Goal: Transaction & Acquisition: Book appointment/travel/reservation

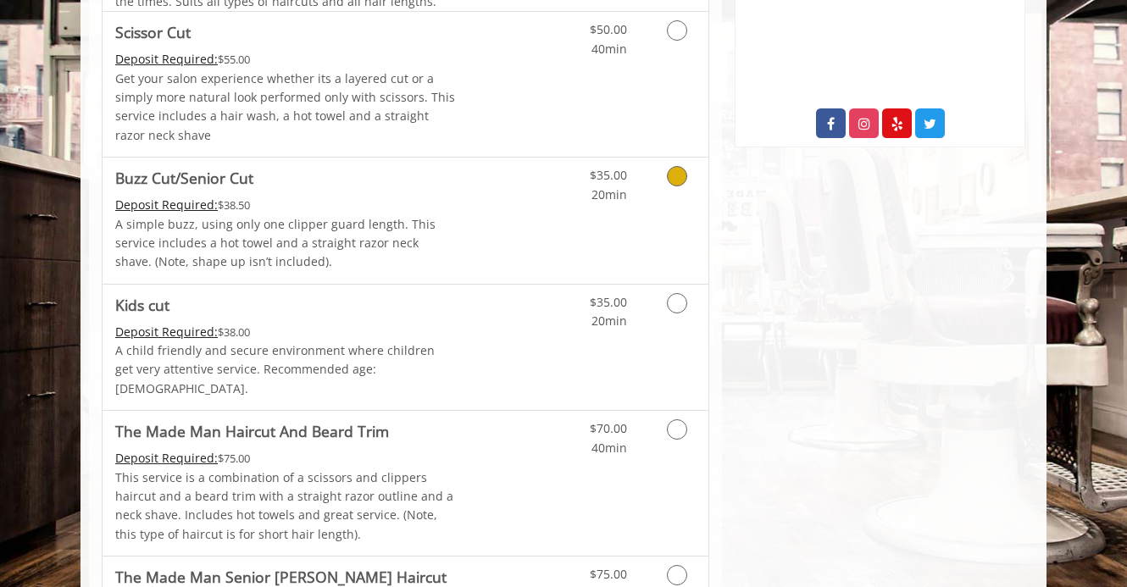
scroll to position [879, 0]
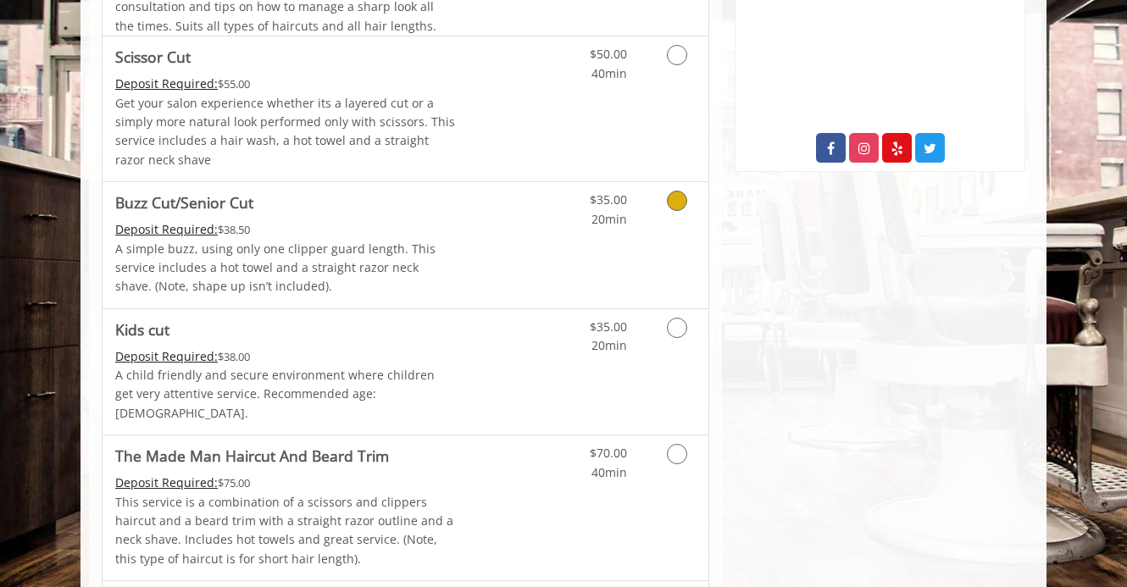
click at [678, 201] on icon "Grooming services" at bounding box center [677, 201] width 20 height 20
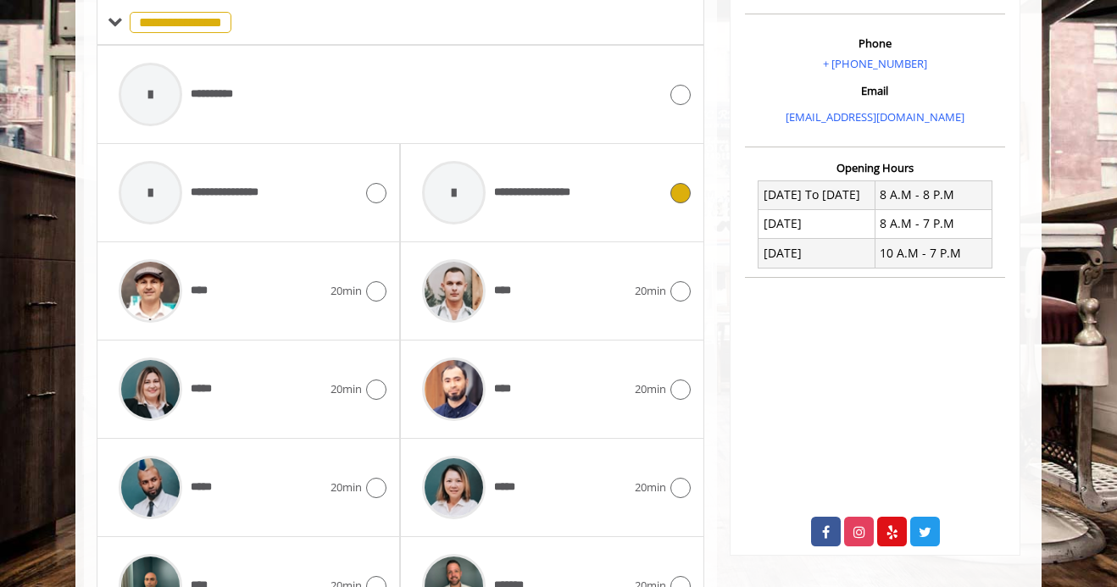
scroll to position [495, 0]
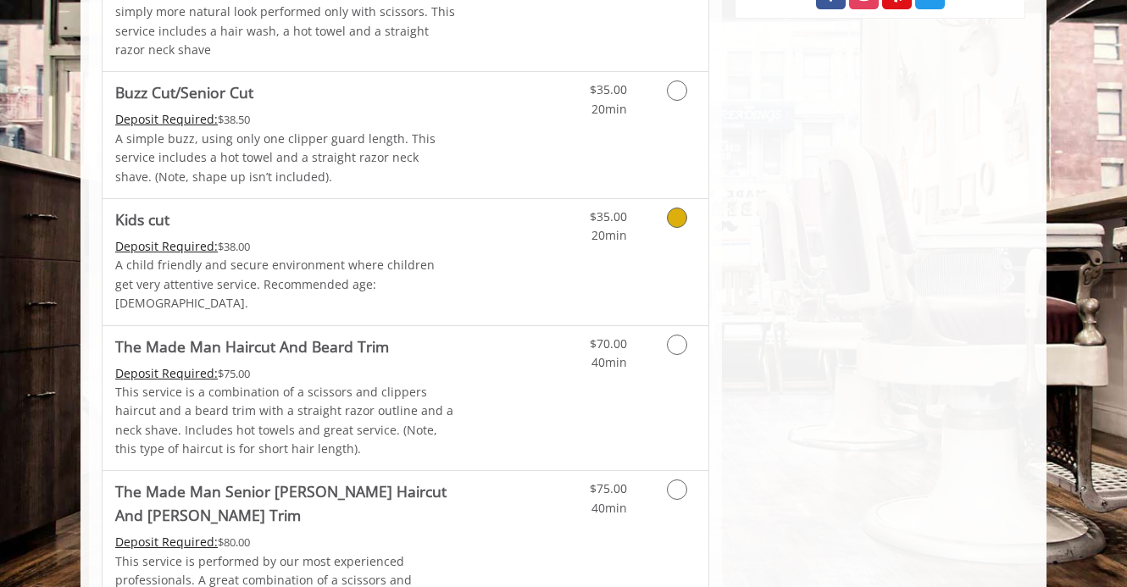
scroll to position [1084, 0]
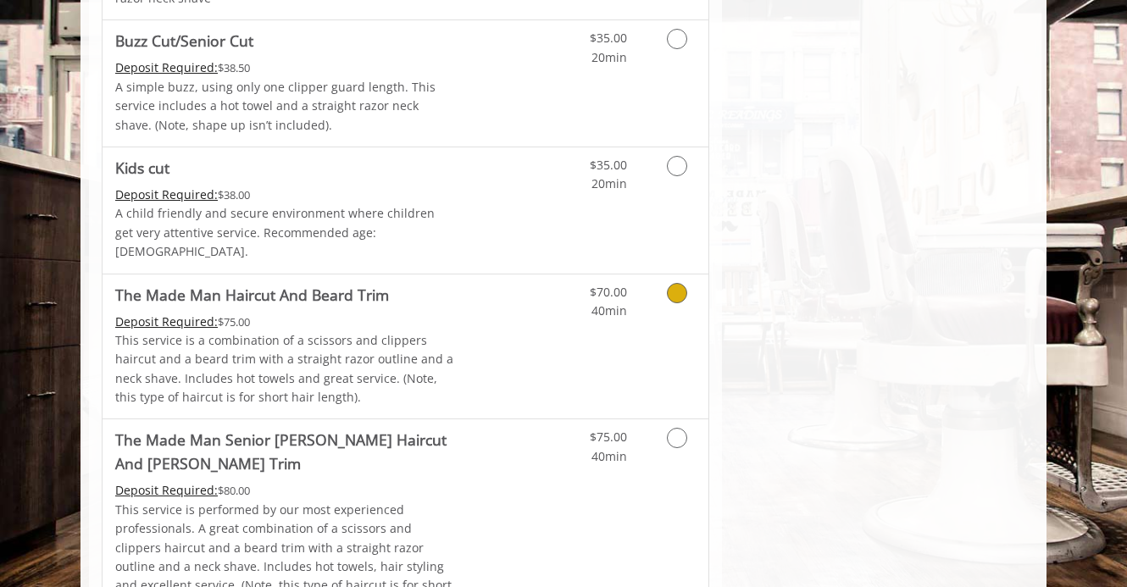
click at [674, 283] on icon "Grooming services" at bounding box center [677, 293] width 20 height 20
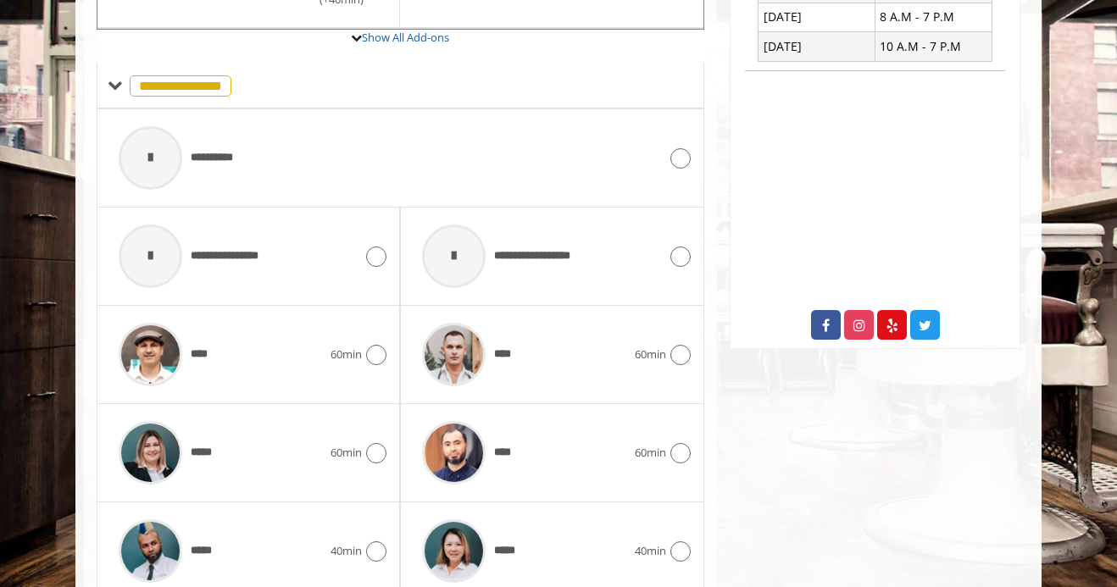
scroll to position [736, 0]
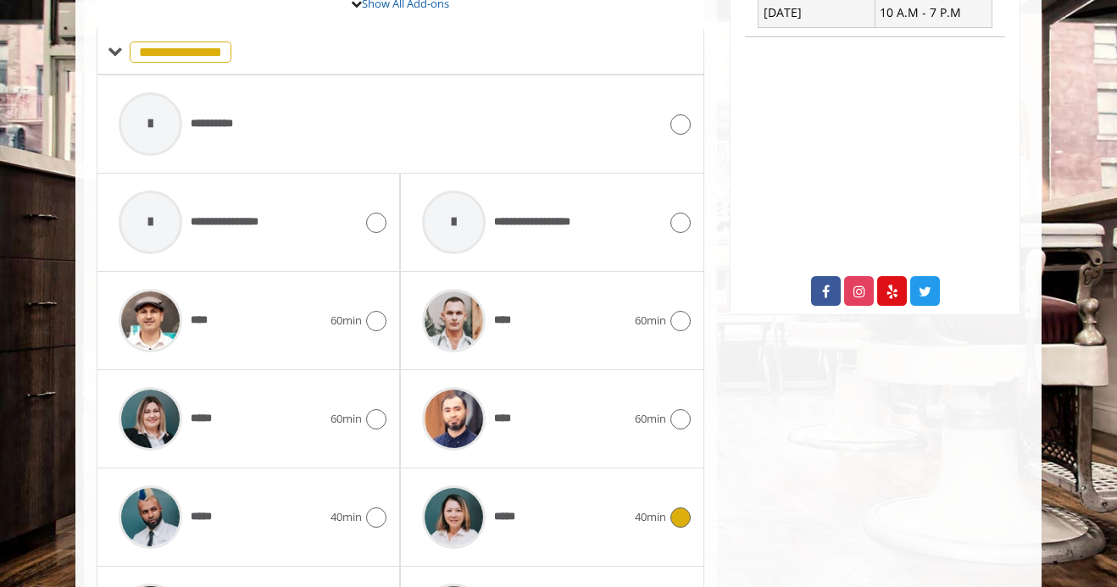
click at [670, 516] on icon at bounding box center [680, 517] width 20 height 20
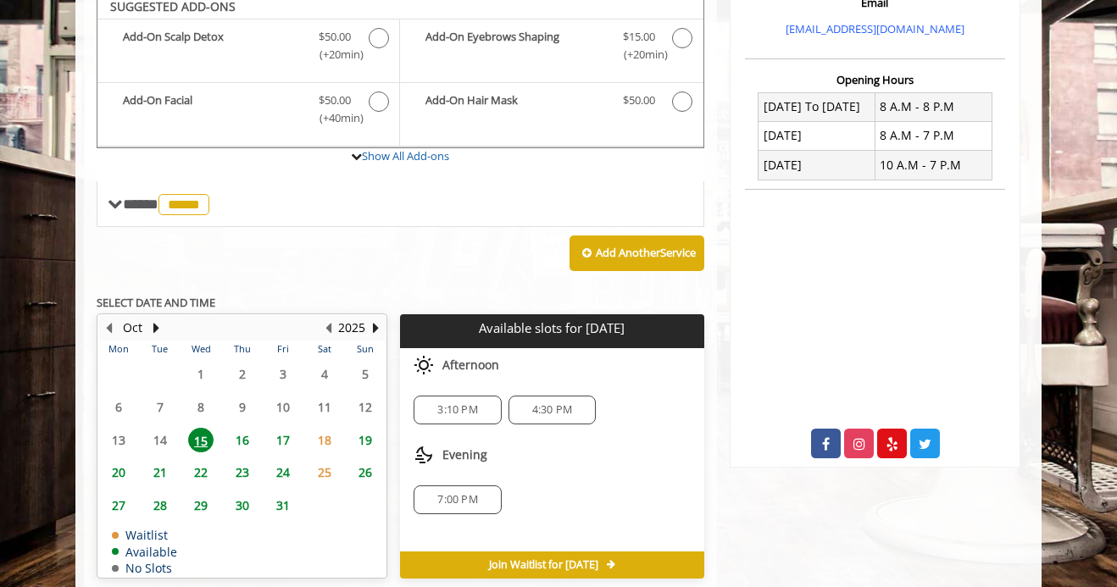
scroll to position [575, 0]
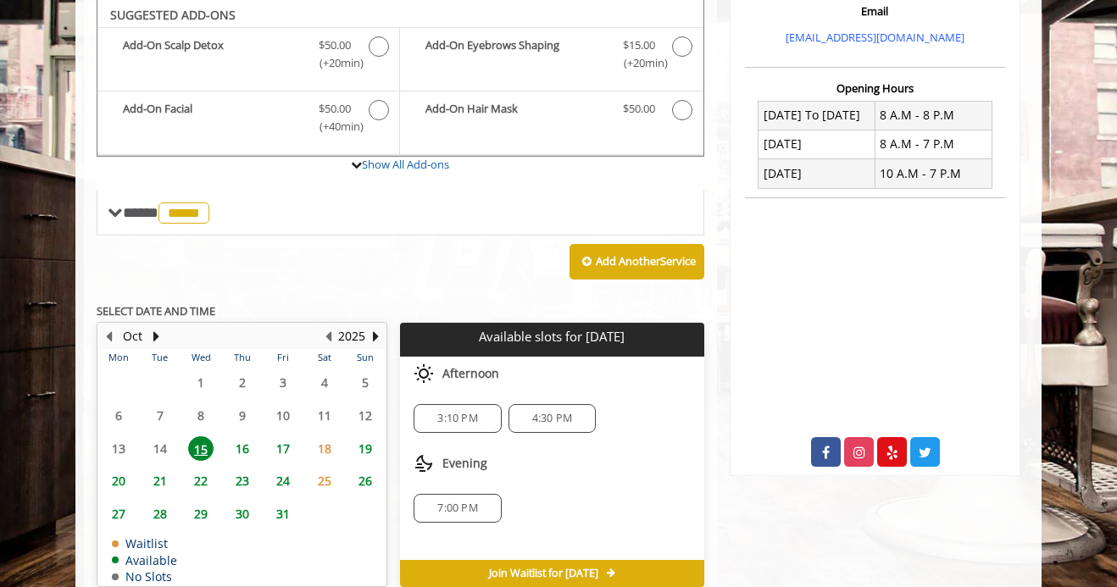
click at [117, 482] on span "20" at bounding box center [118, 481] width 25 height 25
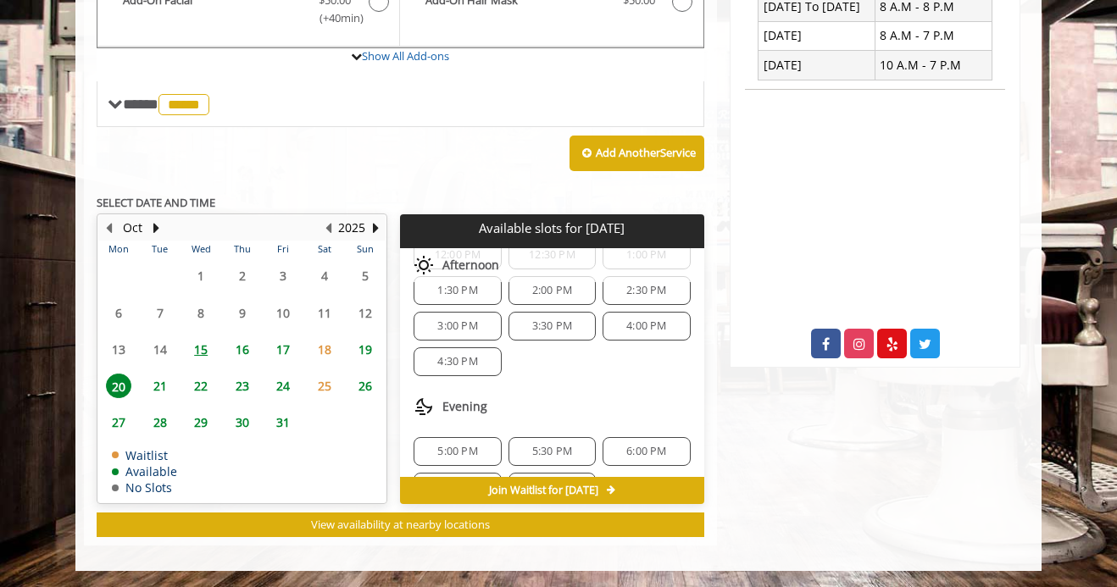
scroll to position [218, 0]
